Goal: Transaction & Acquisition: Purchase product/service

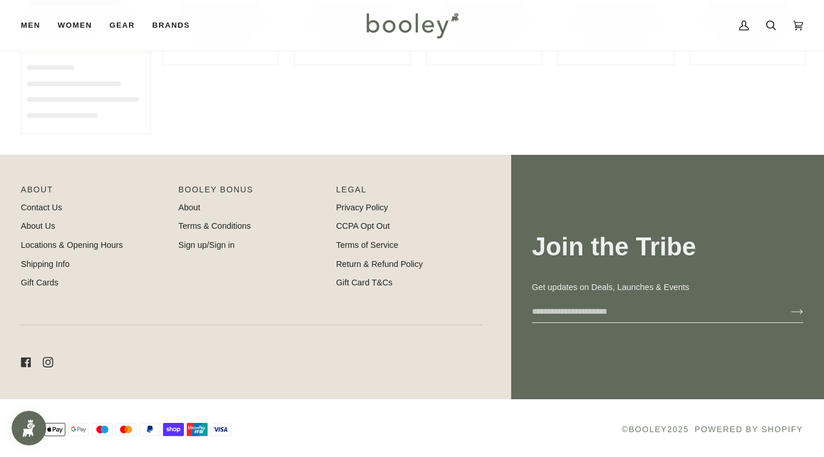
type input "**********"
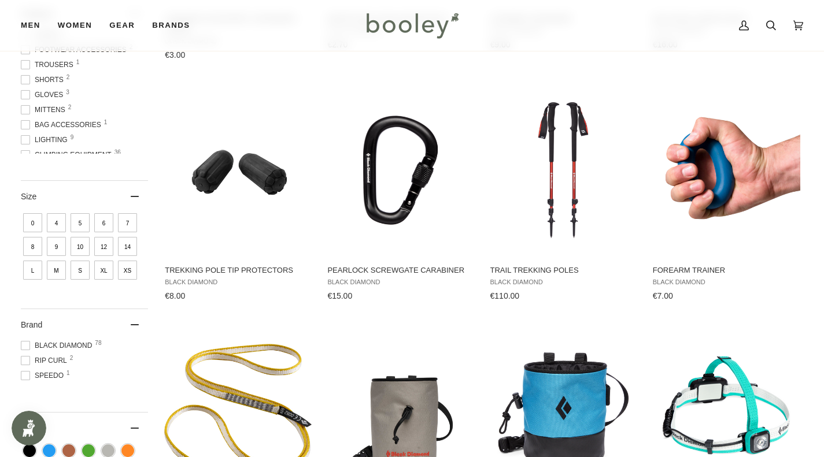
scroll to position [3790, 0]
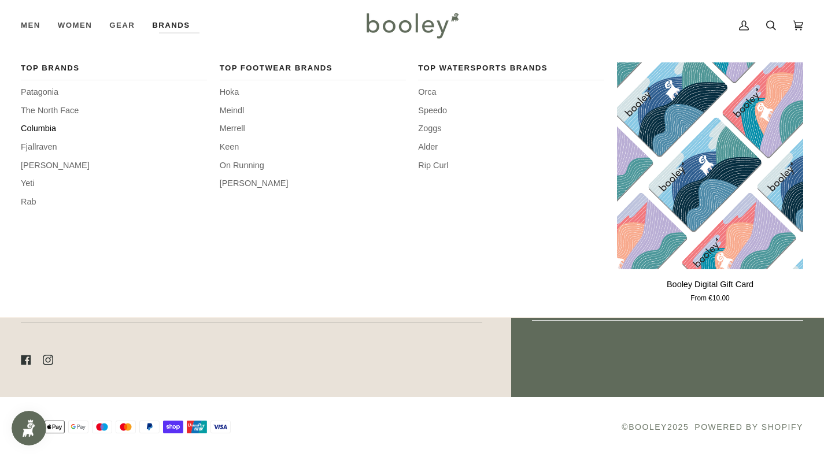
click at [42, 125] on span "Columbia" at bounding box center [114, 129] width 186 height 13
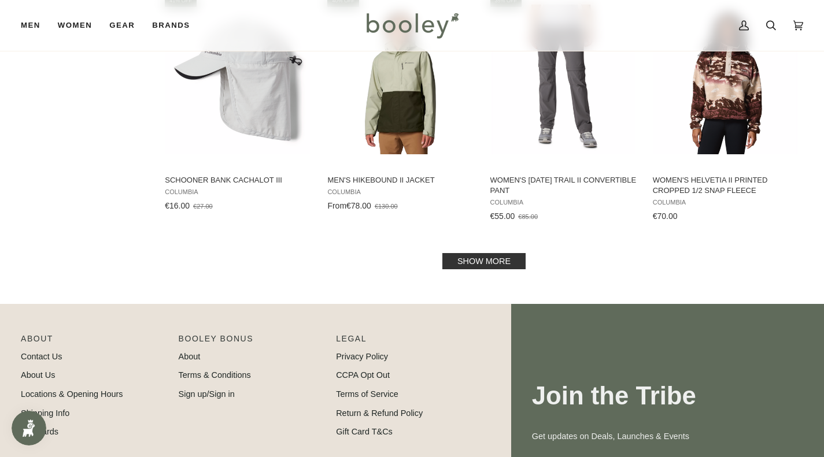
scroll to position [1241, 0]
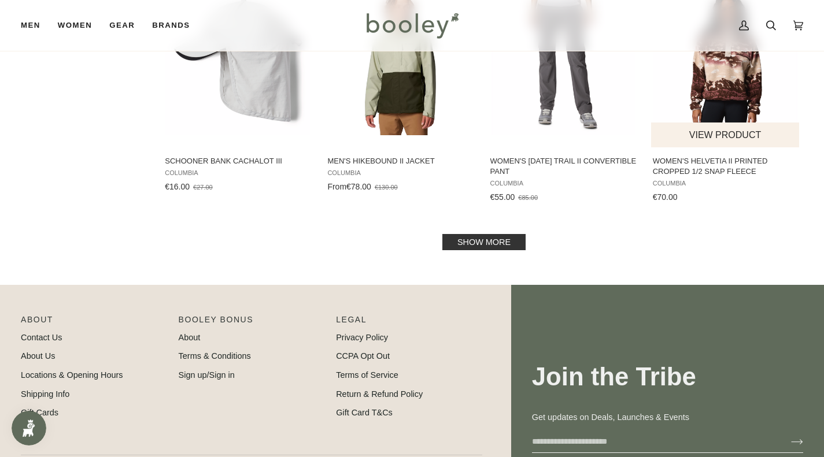
click at [715, 136] on button "View product" at bounding box center [725, 135] width 149 height 25
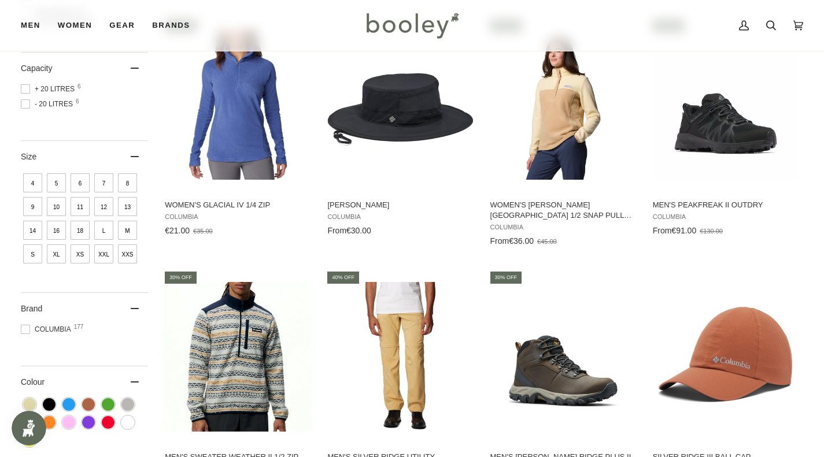
scroll to position [0, 0]
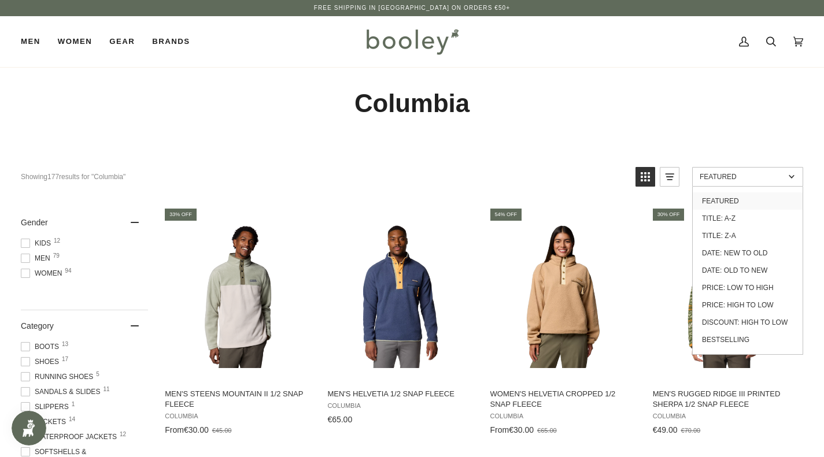
click at [735, 173] on span "Featured" at bounding box center [742, 177] width 85 height 8
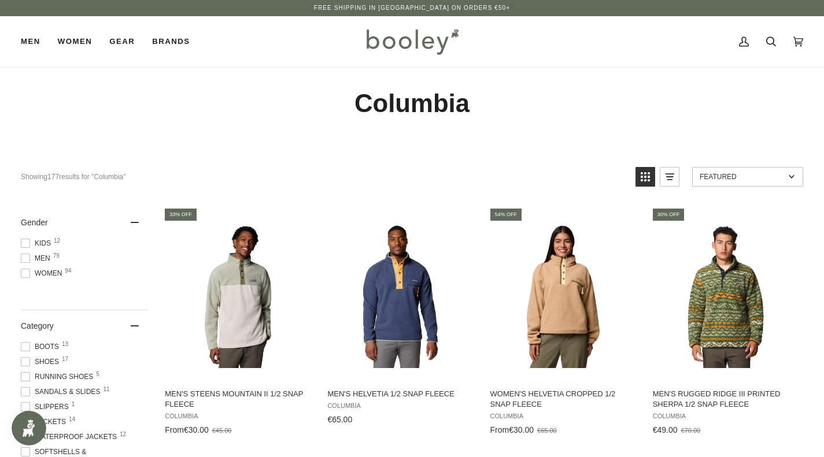
click at [735, 173] on span "Featured" at bounding box center [742, 177] width 85 height 8
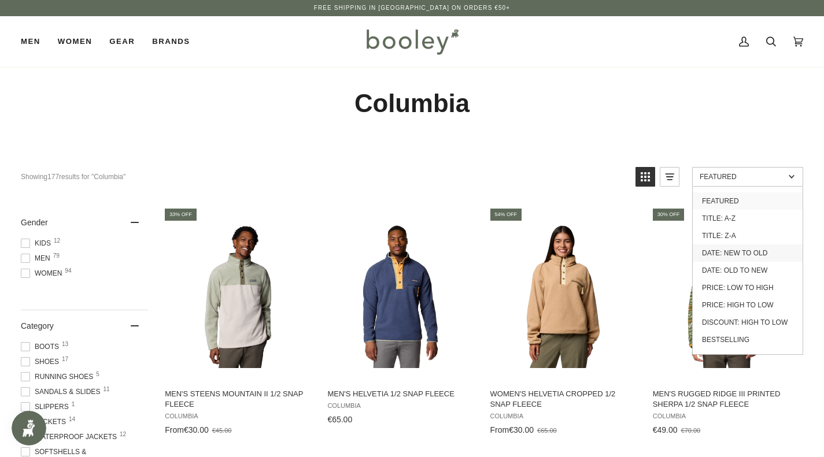
click at [722, 252] on link "Date: New to Old" at bounding box center [748, 253] width 110 height 17
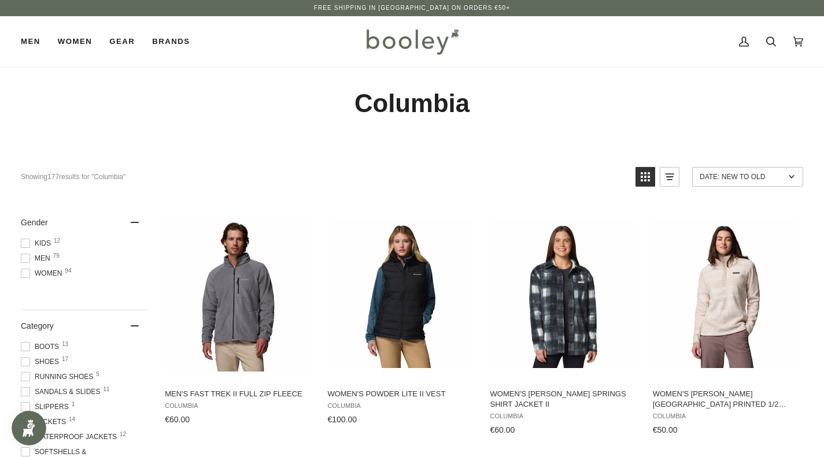
click at [634, 113] on h1 "Columbia" at bounding box center [412, 104] width 782 height 32
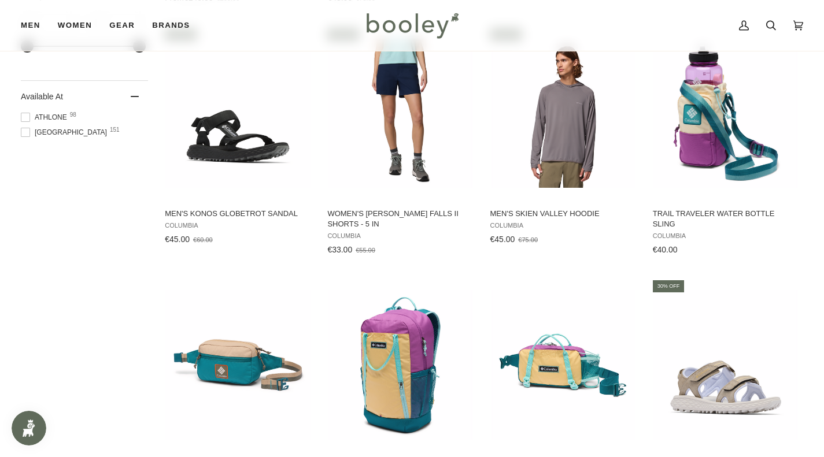
scroll to position [995, 0]
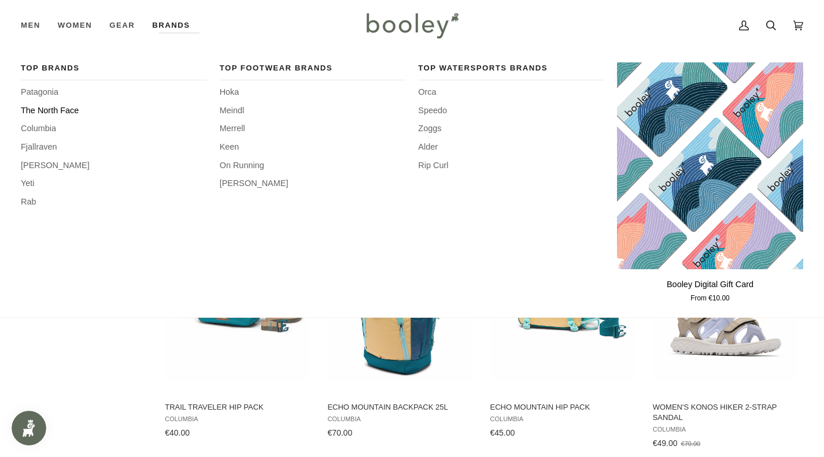
click at [63, 107] on span "The North Face" at bounding box center [114, 111] width 186 height 13
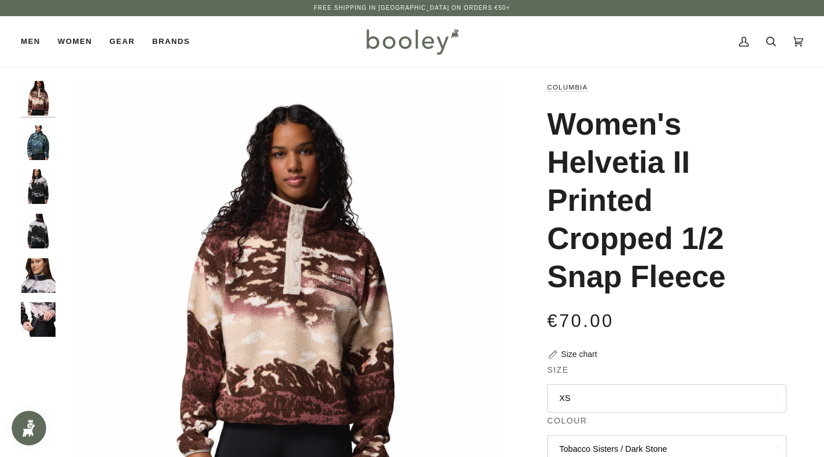
click at [42, 131] on img "Columbia Helvetia II Printed Cropped 1/2 Snap Fleece Everblue Sisters / Rainfor…" at bounding box center [38, 142] width 35 height 35
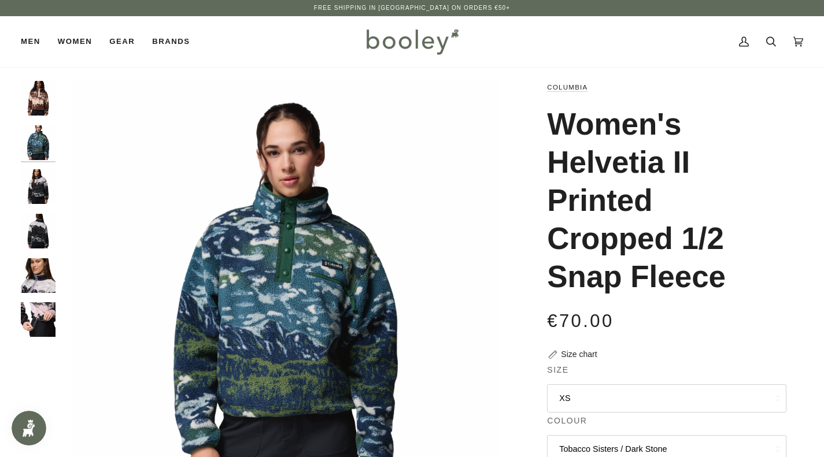
click at [39, 182] on img "Columbia Helvetia II Printed Cropped 1/2 Snap Fleece Shale Purple Sisters / Sha…" at bounding box center [38, 186] width 35 height 35
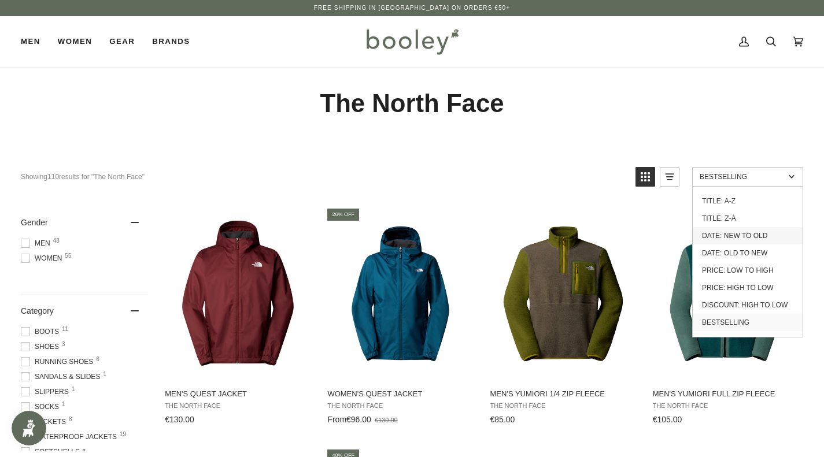
click at [752, 233] on link "Date: New to Old" at bounding box center [748, 235] width 110 height 17
